Goal: Check status

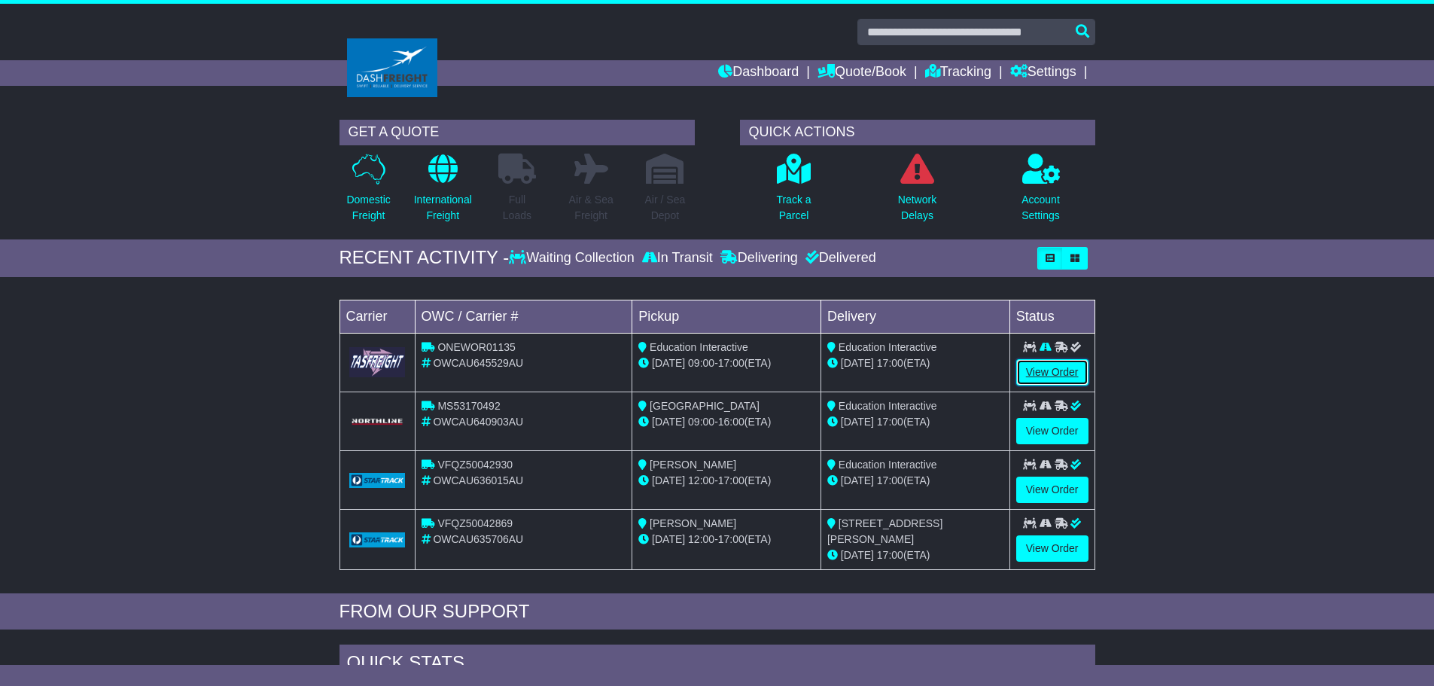
click at [1036, 367] on link "View Order" at bounding box center [1052, 372] width 72 height 26
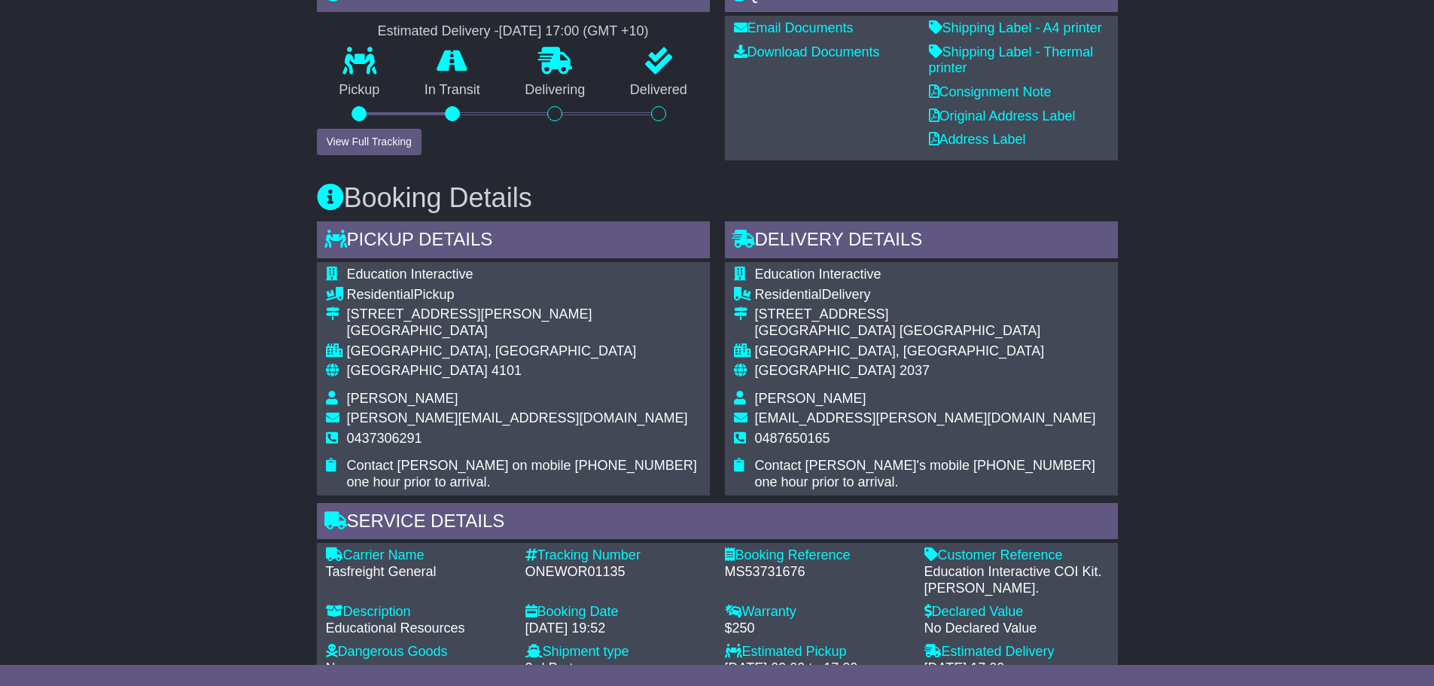
scroll to position [527, 0]
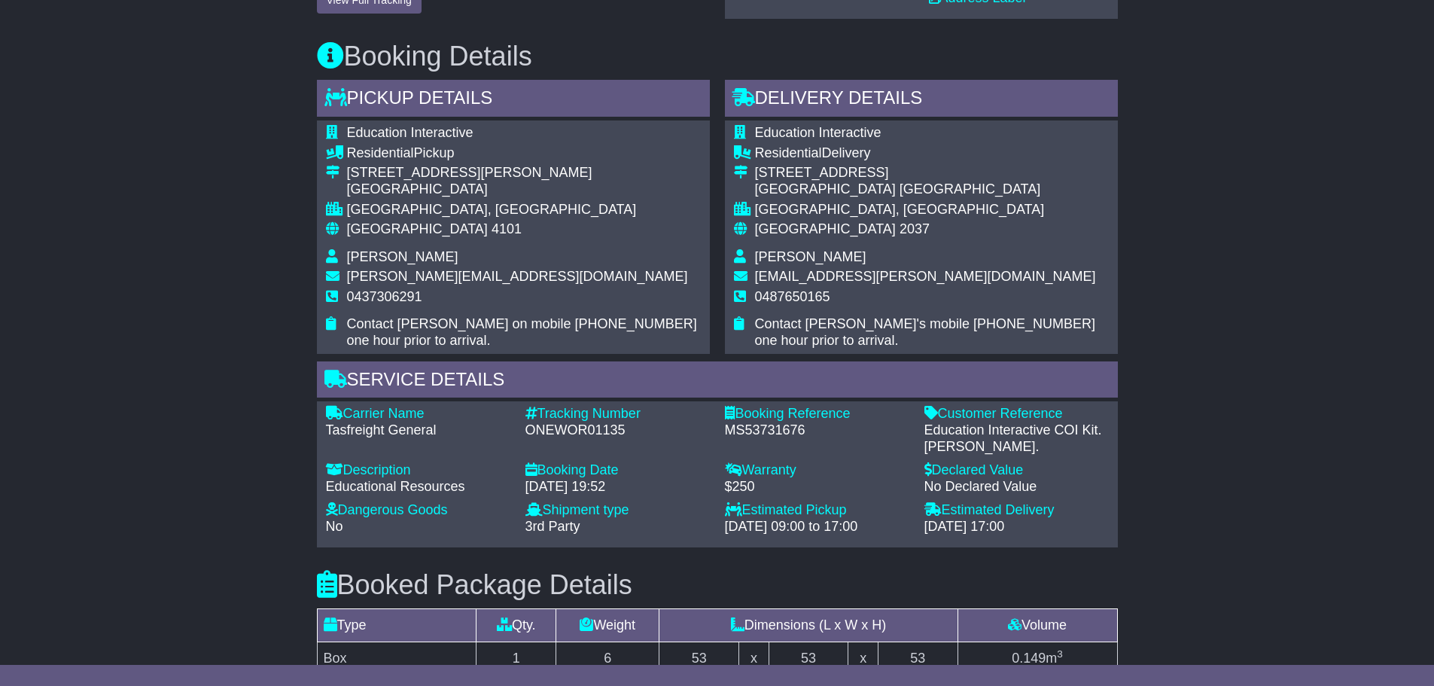
click at [611, 427] on div "ONEWOR01135" at bounding box center [617, 430] width 184 height 17
copy div "ONEWOR01135"
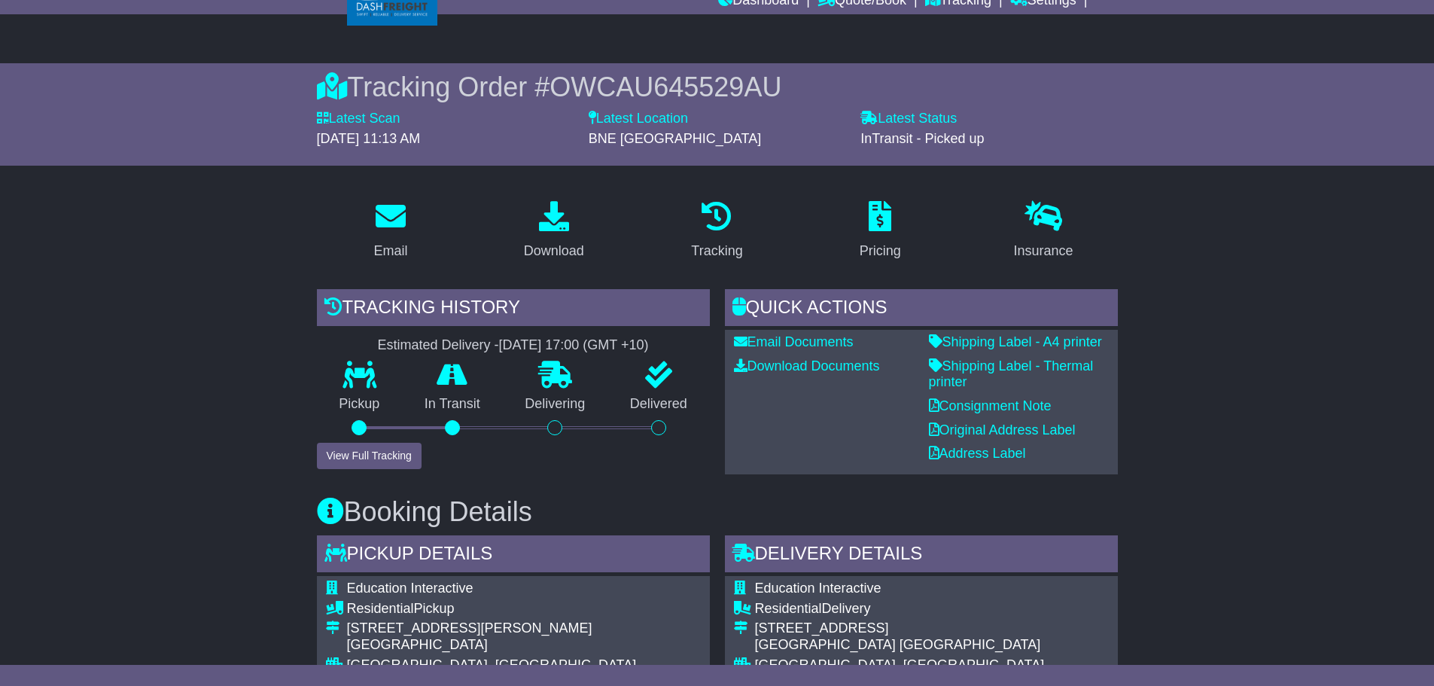
scroll to position [0, 0]
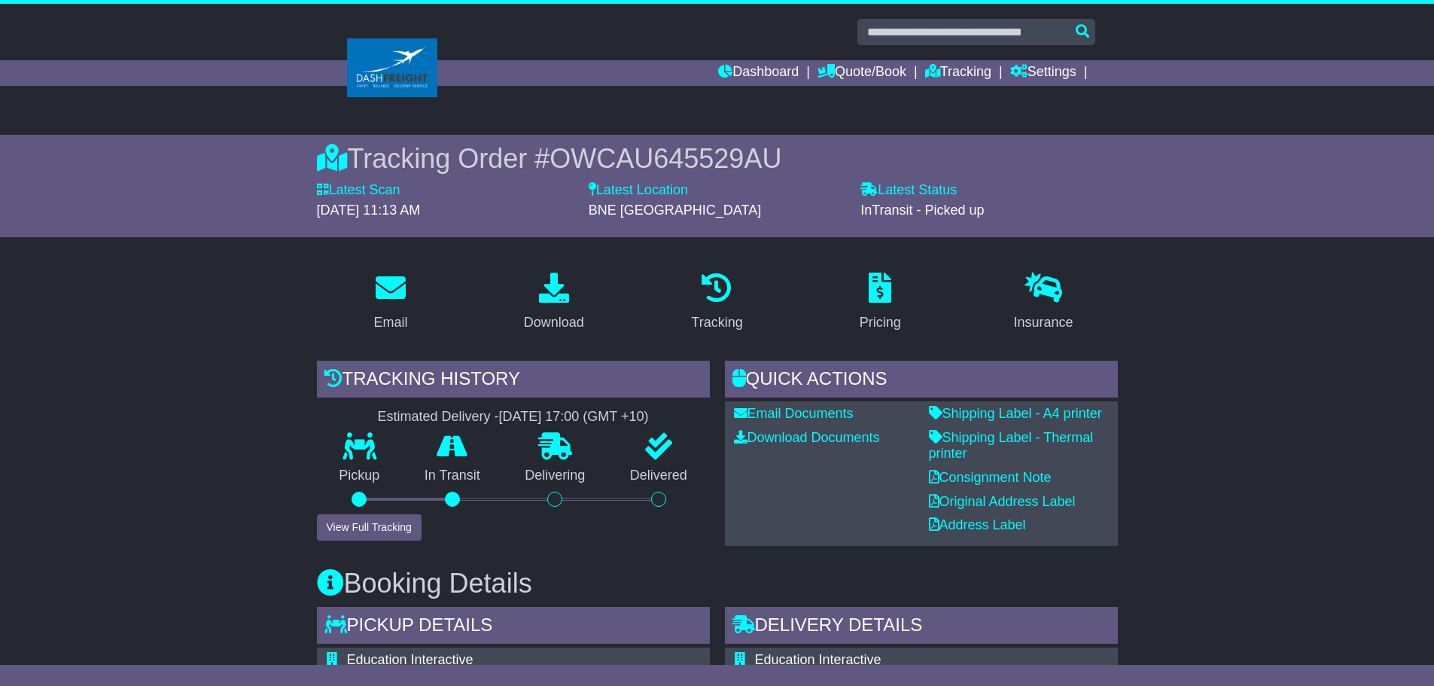
click at [586, 165] on span "OWCAU645529AU" at bounding box center [665, 158] width 232 height 31
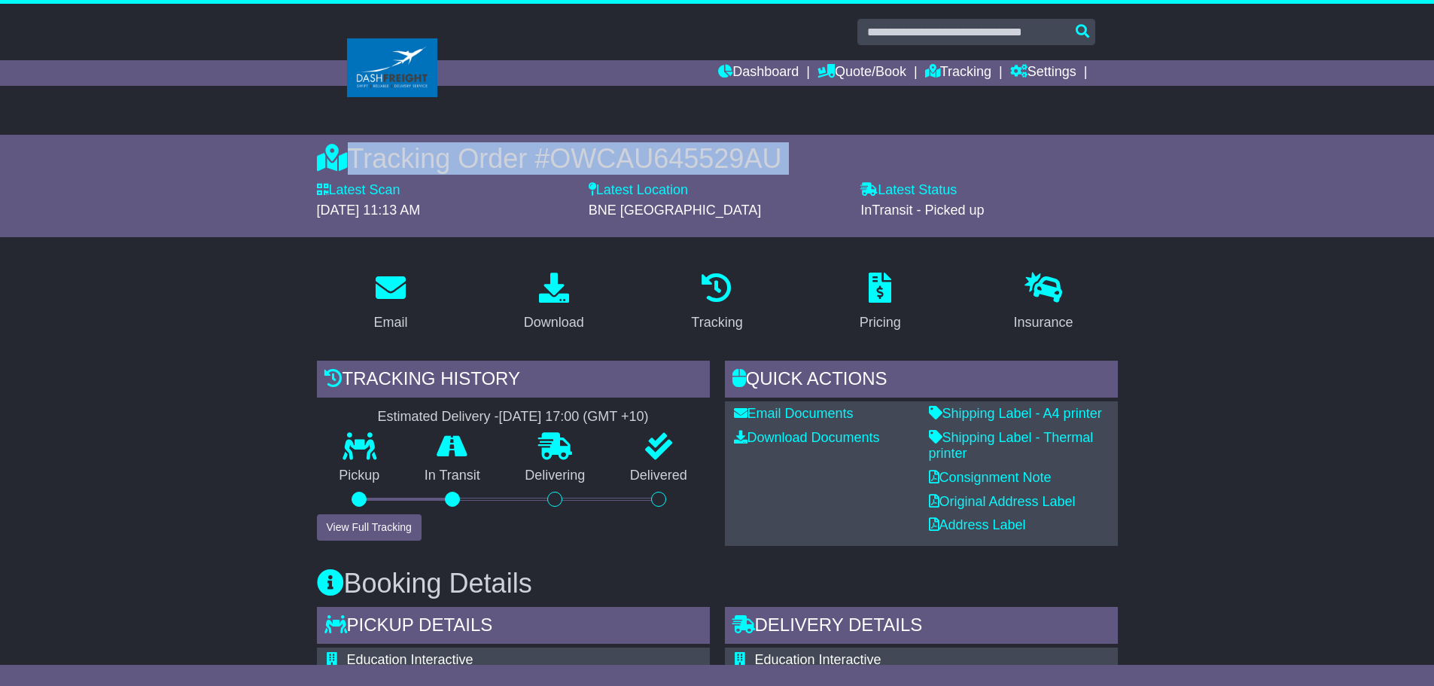
click at [586, 165] on span "OWCAU645529AU" at bounding box center [665, 158] width 232 height 31
copy div "Tracking Order # OWCAU645529AU"
click at [664, 160] on span "OWCAU645529AU" at bounding box center [665, 158] width 232 height 31
